Goal: Task Accomplishment & Management: Use online tool/utility

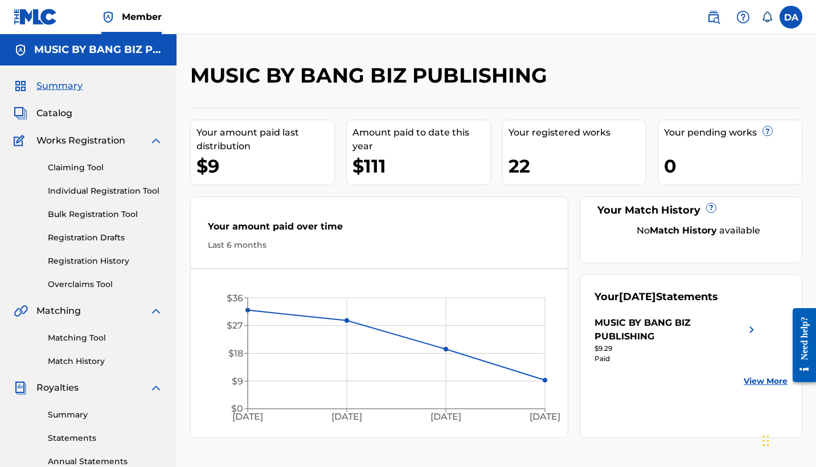
click at [81, 163] on link "Claiming Tool" at bounding box center [105, 168] width 115 height 12
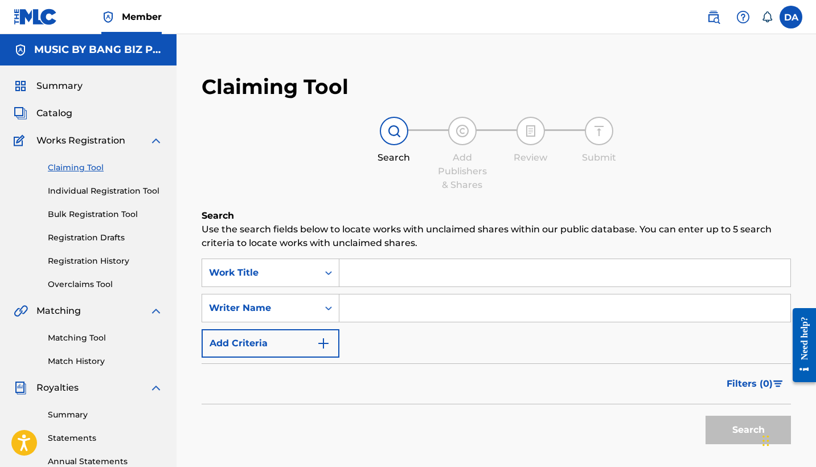
click at [359, 275] on input "Search Form" at bounding box center [564, 272] width 451 height 27
click at [377, 310] on input "Search Form" at bounding box center [564, 307] width 451 height 27
click at [371, 266] on input "Search Form" at bounding box center [564, 272] width 451 height 27
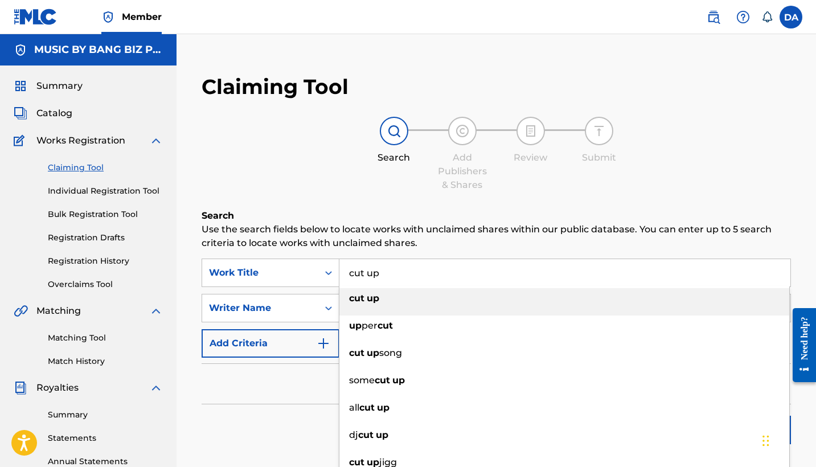
type input "cut up"
click at [373, 295] on strong "up" at bounding box center [373, 298] width 13 height 11
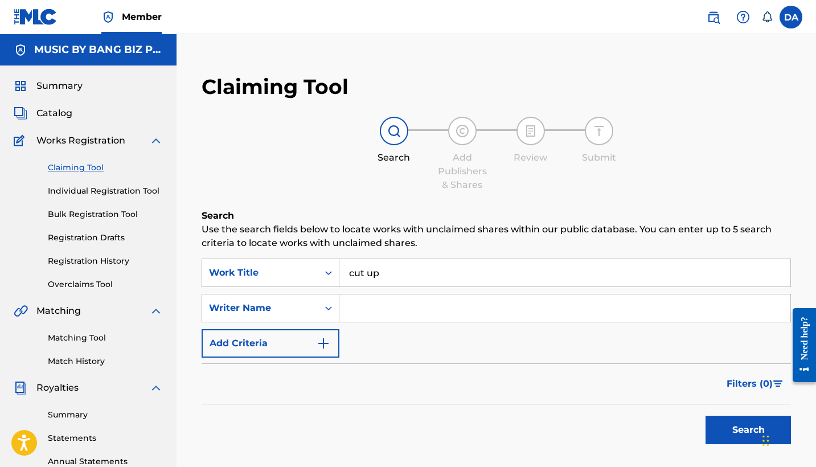
click at [375, 304] on input "Search Form" at bounding box center [564, 307] width 451 height 27
type input "lit [PERSON_NAME]"
click at [466, 341] on div "SearchWithCriteriad2a6dff7-935e-45a6-949f-b6aee40ca590 Work Title cut up Search…" at bounding box center [495, 307] width 589 height 99
click at [740, 429] on button "Search" at bounding box center [747, 429] width 85 height 28
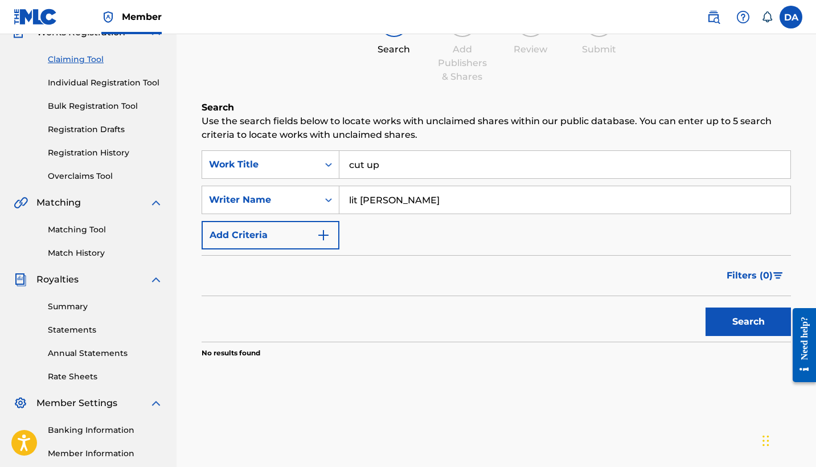
scroll to position [112, 0]
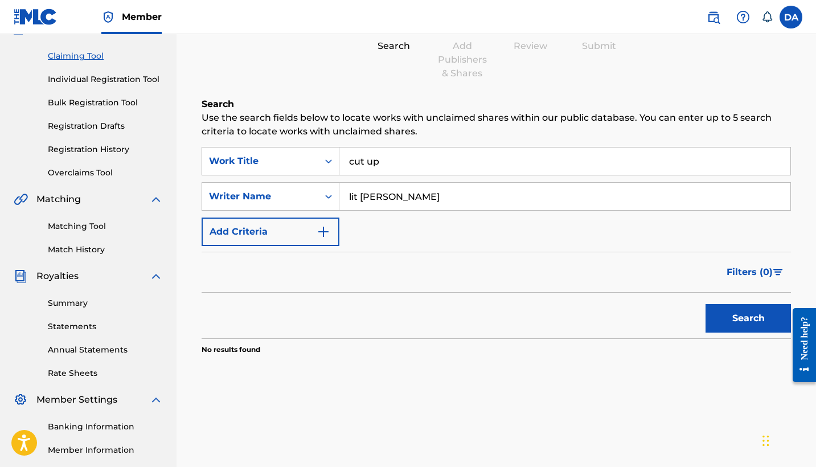
click at [737, 318] on button "Search" at bounding box center [747, 318] width 85 height 28
click at [739, 314] on button "Search" at bounding box center [747, 318] width 85 height 28
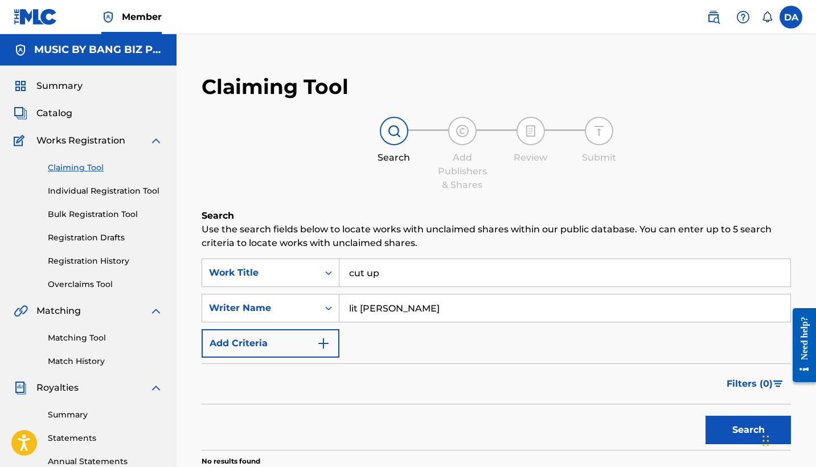
scroll to position [0, 0]
click at [83, 168] on link "Claiming Tool" at bounding box center [105, 168] width 115 height 12
drag, startPoint x: 392, startPoint y: 273, endPoint x: 304, endPoint y: 262, distance: 87.7
click at [304, 265] on div "SearchWithCriteriad2a6dff7-935e-45a6-949f-b6aee40ca590 Work Title cut up" at bounding box center [495, 272] width 589 height 28
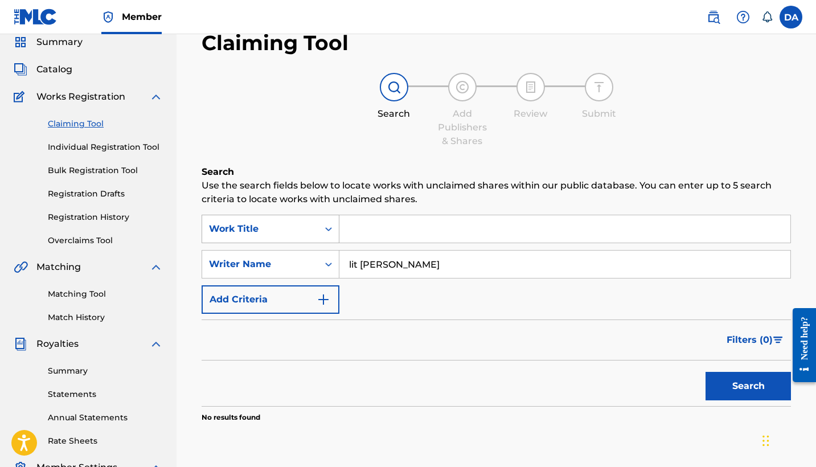
scroll to position [55, 0]
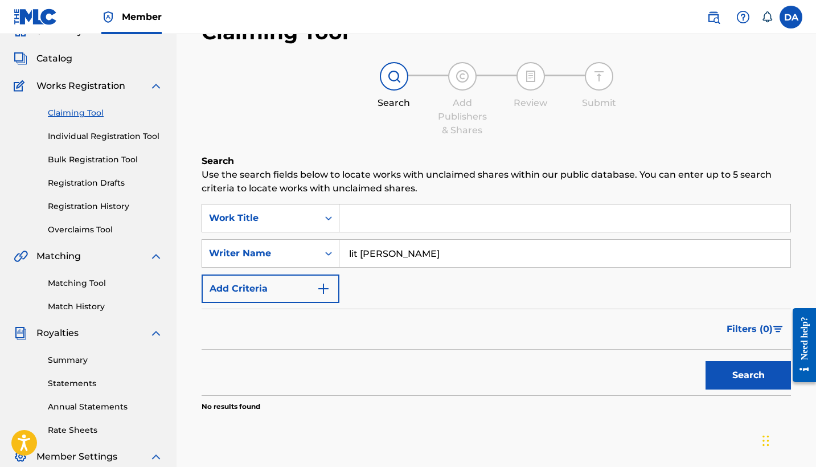
click at [115, 137] on link "Individual Registration Tool" at bounding box center [105, 136] width 115 height 12
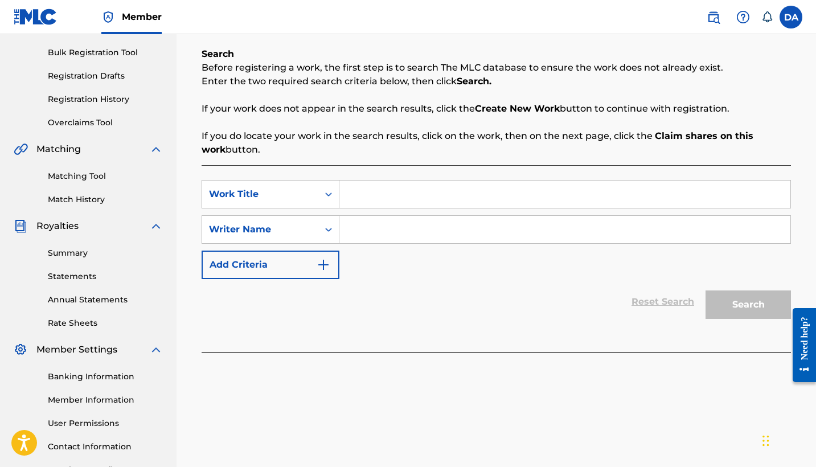
scroll to position [109, 0]
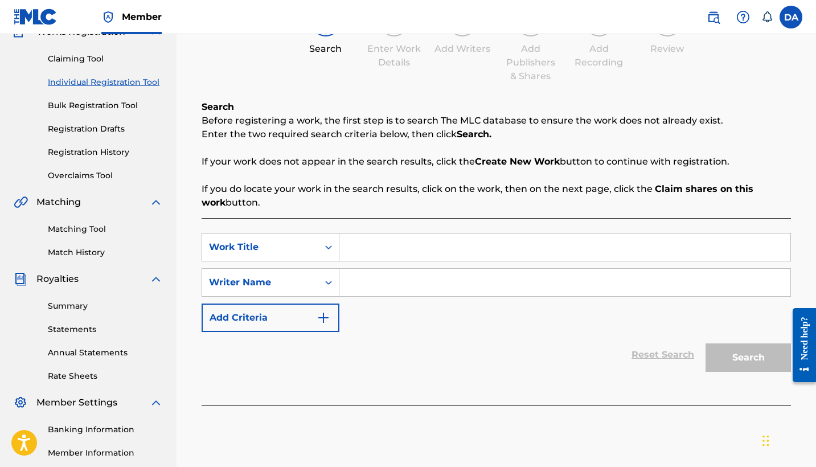
click at [360, 247] on input "Search Form" at bounding box center [564, 246] width 451 height 27
type input "cut up"
click at [365, 284] on input "Search Form" at bounding box center [564, 282] width 451 height 27
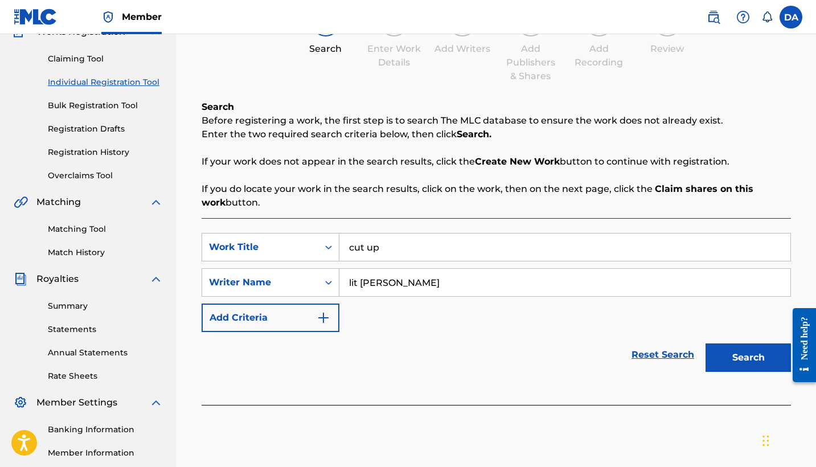
type input "lit [PERSON_NAME]"
click at [491, 351] on div "Reset Search Search" at bounding box center [495, 355] width 589 height 46
click at [734, 359] on button "Search" at bounding box center [747, 357] width 85 height 28
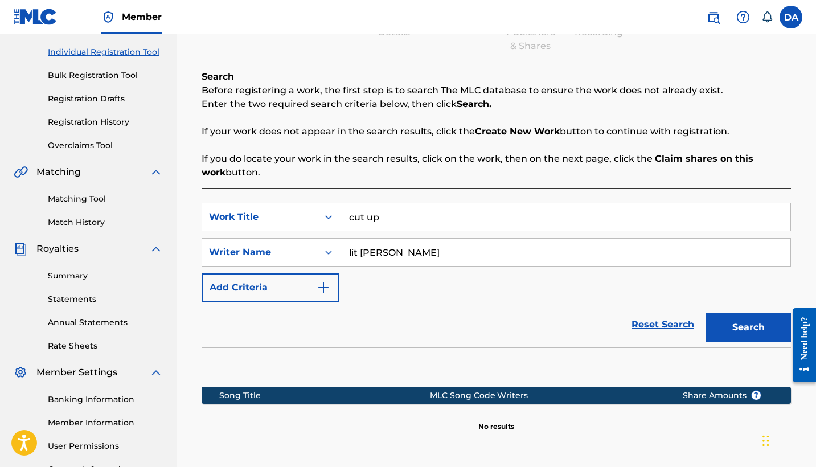
scroll to position [138, 0]
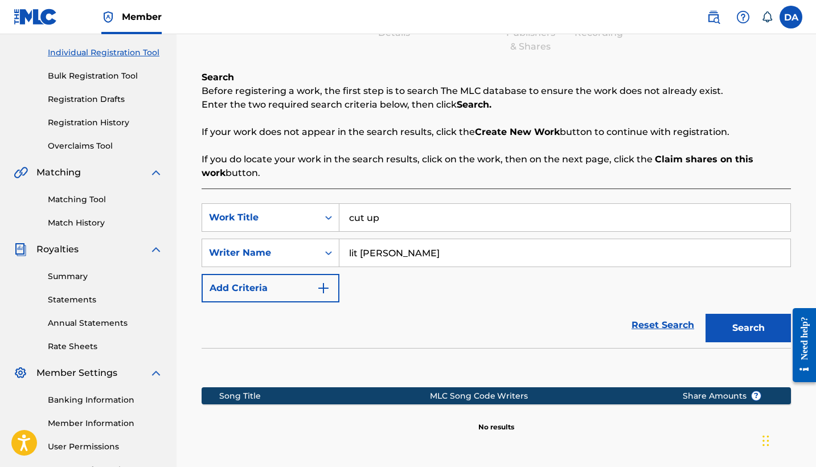
click at [85, 203] on link "Matching Tool" at bounding box center [105, 200] width 115 height 12
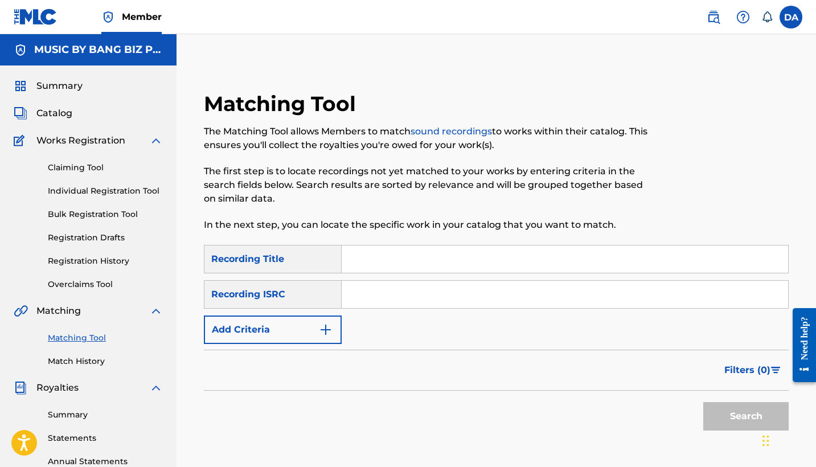
click at [410, 259] on input "Search Form" at bounding box center [564, 258] width 446 height 27
type input "cut up"
click at [746, 416] on button "Search" at bounding box center [745, 416] width 85 height 28
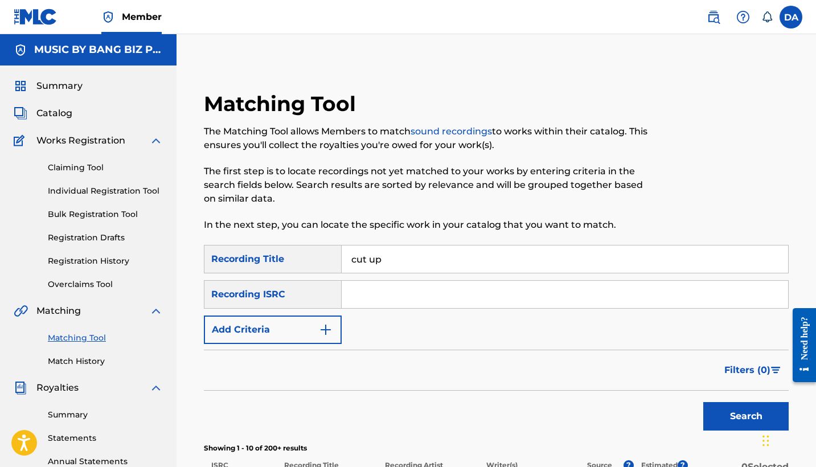
click at [290, 291] on div "Recording ISRC" at bounding box center [273, 294] width 138 height 28
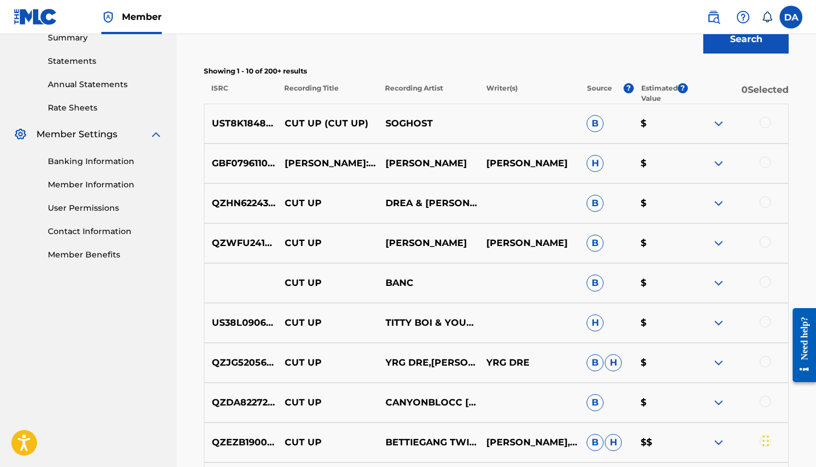
scroll to position [375, 0]
